Goal: Check status: Check status

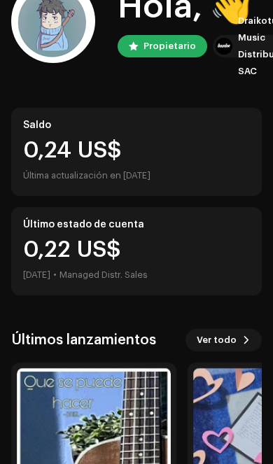
scroll to position [93, 0]
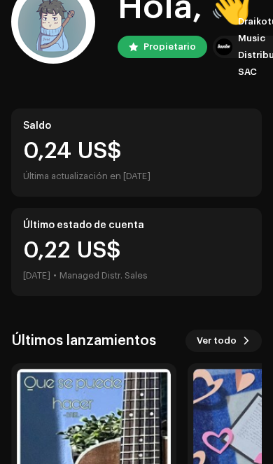
click at [213, 147] on div "0,24 US$" at bounding box center [136, 151] width 227 height 22
click at [167, 155] on div "0,24 US$" at bounding box center [136, 151] width 227 height 22
click at [146, 238] on div "Último estado de cuenta 0,22 US$ [DATE] • Managed Distr. Sales" at bounding box center [136, 252] width 251 height 88
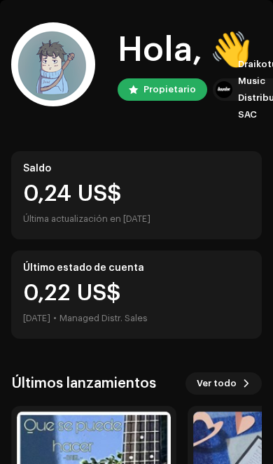
scroll to position [43, 0]
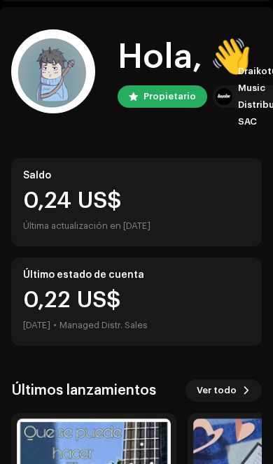
click at [109, 215] on div "0,24 US$ Última actualización en [DATE]" at bounding box center [136, 212] width 227 height 45
click at [66, 200] on div "0,24 US$" at bounding box center [136, 201] width 227 height 22
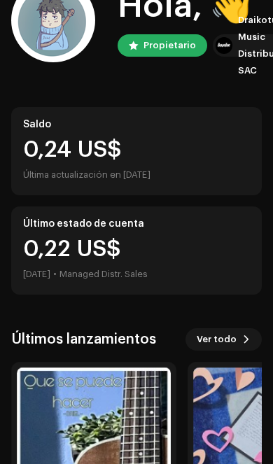
scroll to position [0, 0]
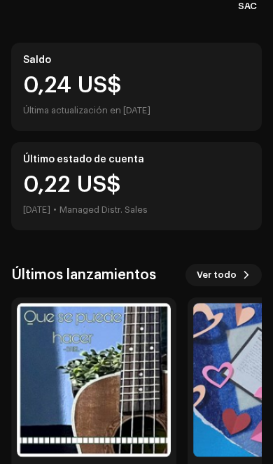
click at [31, 15] on div "Hola, 👋 Propietario Draikotune Music Distribution SAC Administrador(a) Saldo 0,…" at bounding box center [136, 206] width 251 height 630
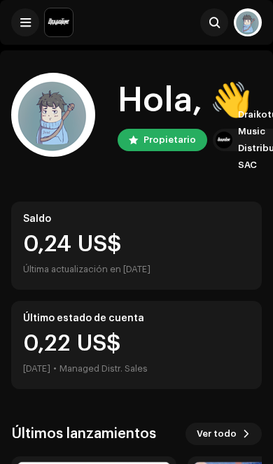
click at [33, 30] on button at bounding box center [25, 22] width 28 height 28
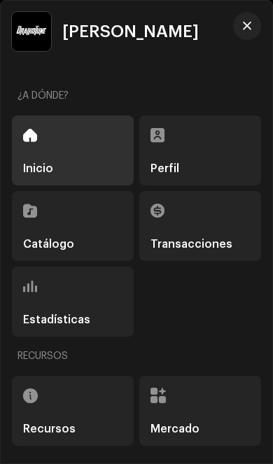
click at [190, 236] on div "Transacciones" at bounding box center [200, 226] width 122 height 70
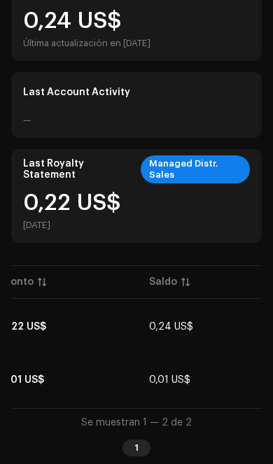
scroll to position [0, 450]
click at [194, 328] on span "0,24 US$" at bounding box center [172, 327] width 44 height 10
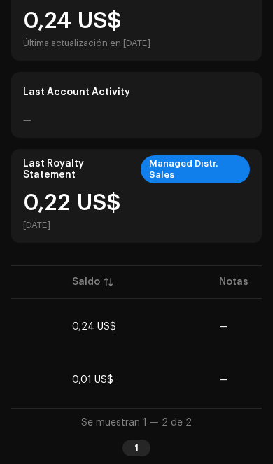
scroll to position [0, 529]
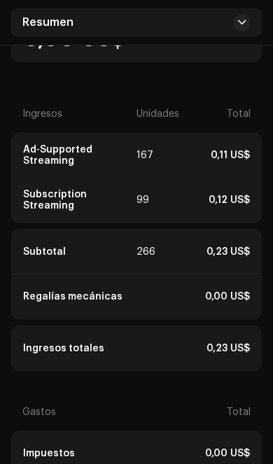
scroll to position [720, 0]
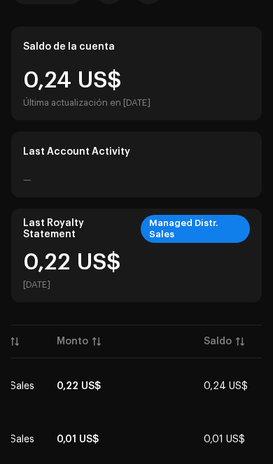
scroll to position [186, 0]
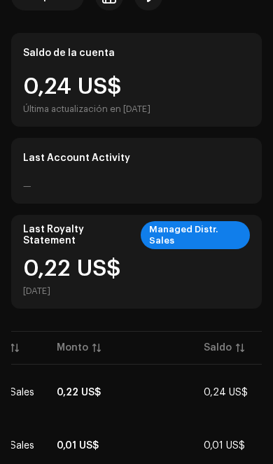
click at [226, 272] on div "0,22 US$ [DATE]" at bounding box center [136, 277] width 227 height 39
click at [234, 240] on div "Managed Distr. Sales" at bounding box center [195, 235] width 109 height 28
click at [151, 106] on div "Última actualización en [DATE]" at bounding box center [86, 109] width 127 height 11
click at [186, 89] on div "0,24 US$ Última actualización en [DATE]" at bounding box center [136, 95] width 227 height 39
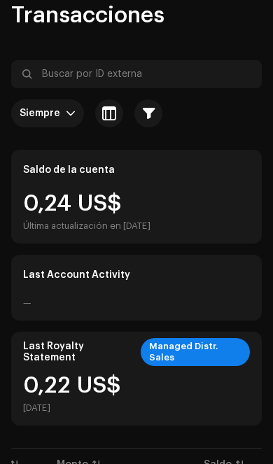
scroll to position [67, 0]
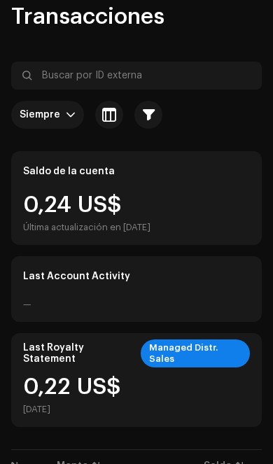
click at [99, 202] on div "0,24 US$ Última actualización en [DATE]" at bounding box center [86, 213] width 127 height 39
click at [106, 296] on div "Last Account Activity —" at bounding box center [136, 289] width 251 height 66
click at [138, 358] on div "Last Royalty Statement Managed Distr. Sales" at bounding box center [136, 353] width 227 height 17
click at [215, 356] on div "Managed Distr. Sales" at bounding box center [195, 354] width 109 height 28
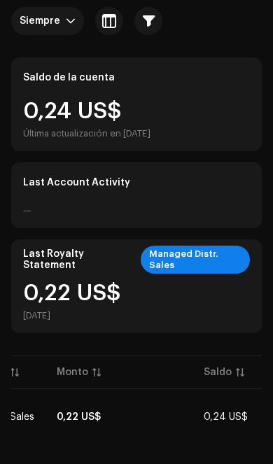
scroll to position [214, 0]
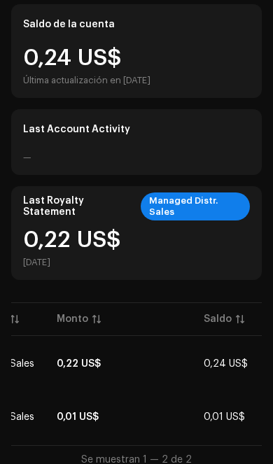
click at [169, 361] on td "0,22 US$" at bounding box center [119, 364] width 147 height 50
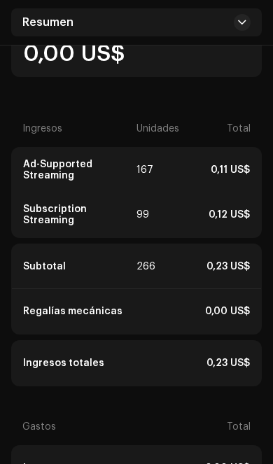
scroll to position [604, 0]
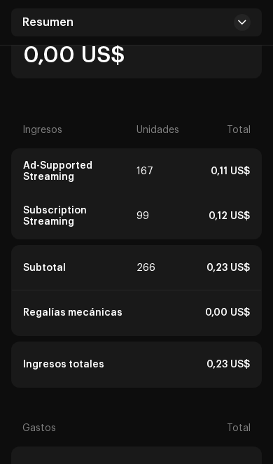
click at [198, 222] on div "0,12 US$" at bounding box center [206, 216] width 88 height 11
click at [230, 222] on div "0,12 US$" at bounding box center [206, 216] width 88 height 11
click at [239, 222] on div "0,12 US$" at bounding box center [206, 216] width 88 height 11
click at [244, 177] on div "0,11 US$" at bounding box center [206, 171] width 88 height 11
click at [155, 222] on div "99" at bounding box center [148, 216] width 22 height 11
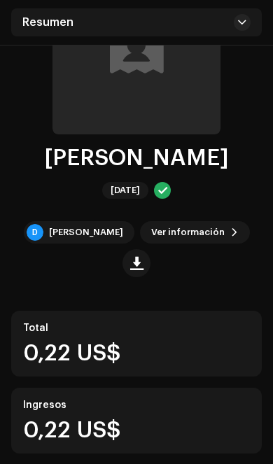
scroll to position [161, 0]
